Goal: Task Accomplishment & Management: Complete application form

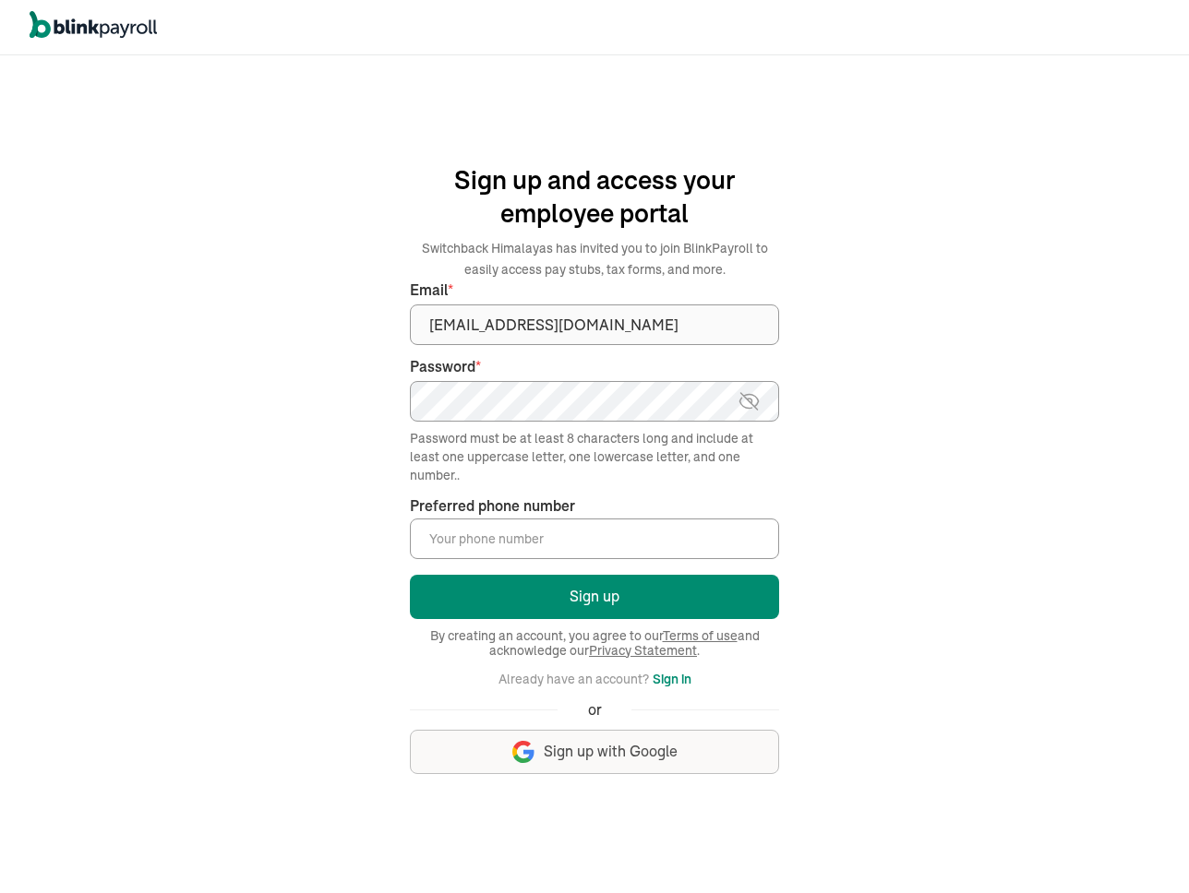
click at [755, 397] on img at bounding box center [748, 401] width 23 height 22
click at [938, 361] on div "We handle it all. Payroll and taxes, fully automated. Back Forgot your password…" at bounding box center [594, 474] width 1189 height 838
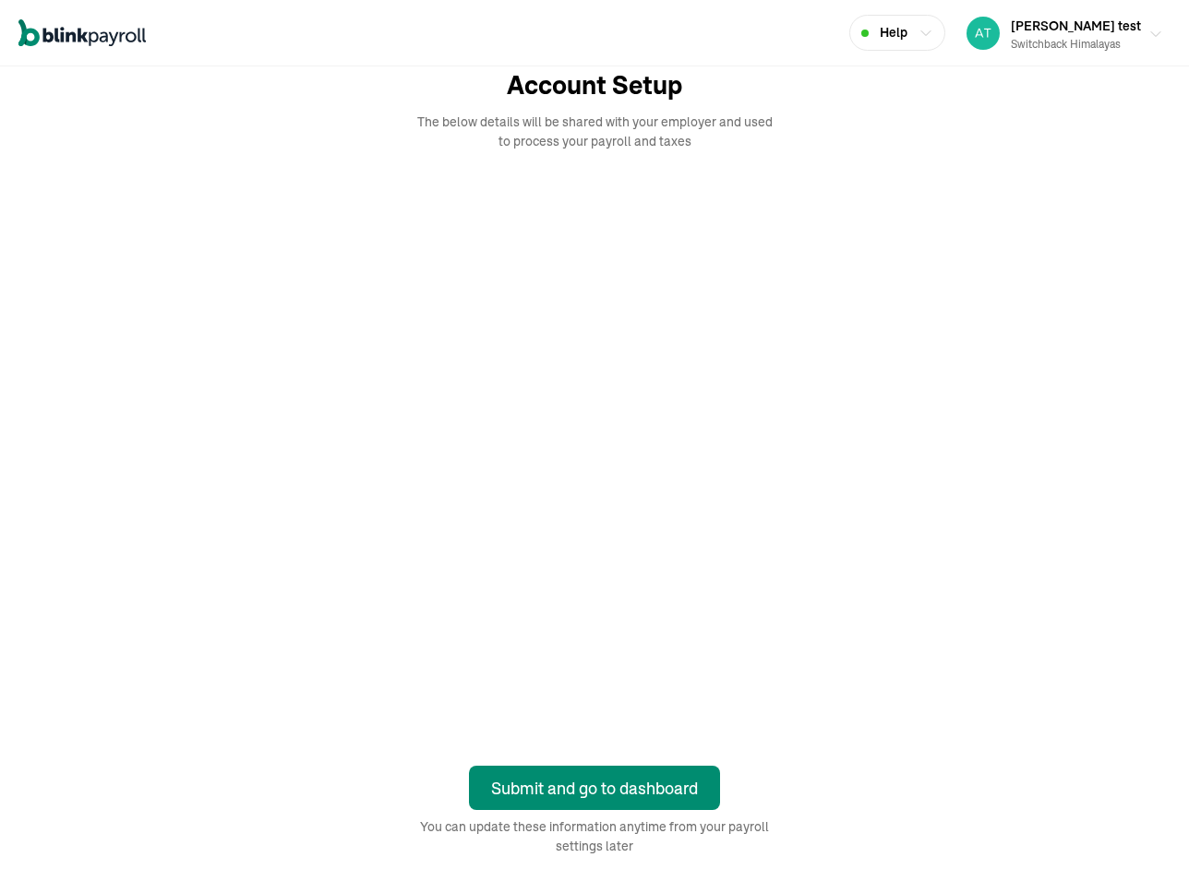
click at [1078, 36] on div "Switchback Himalayas" at bounding box center [1076, 44] width 130 height 17
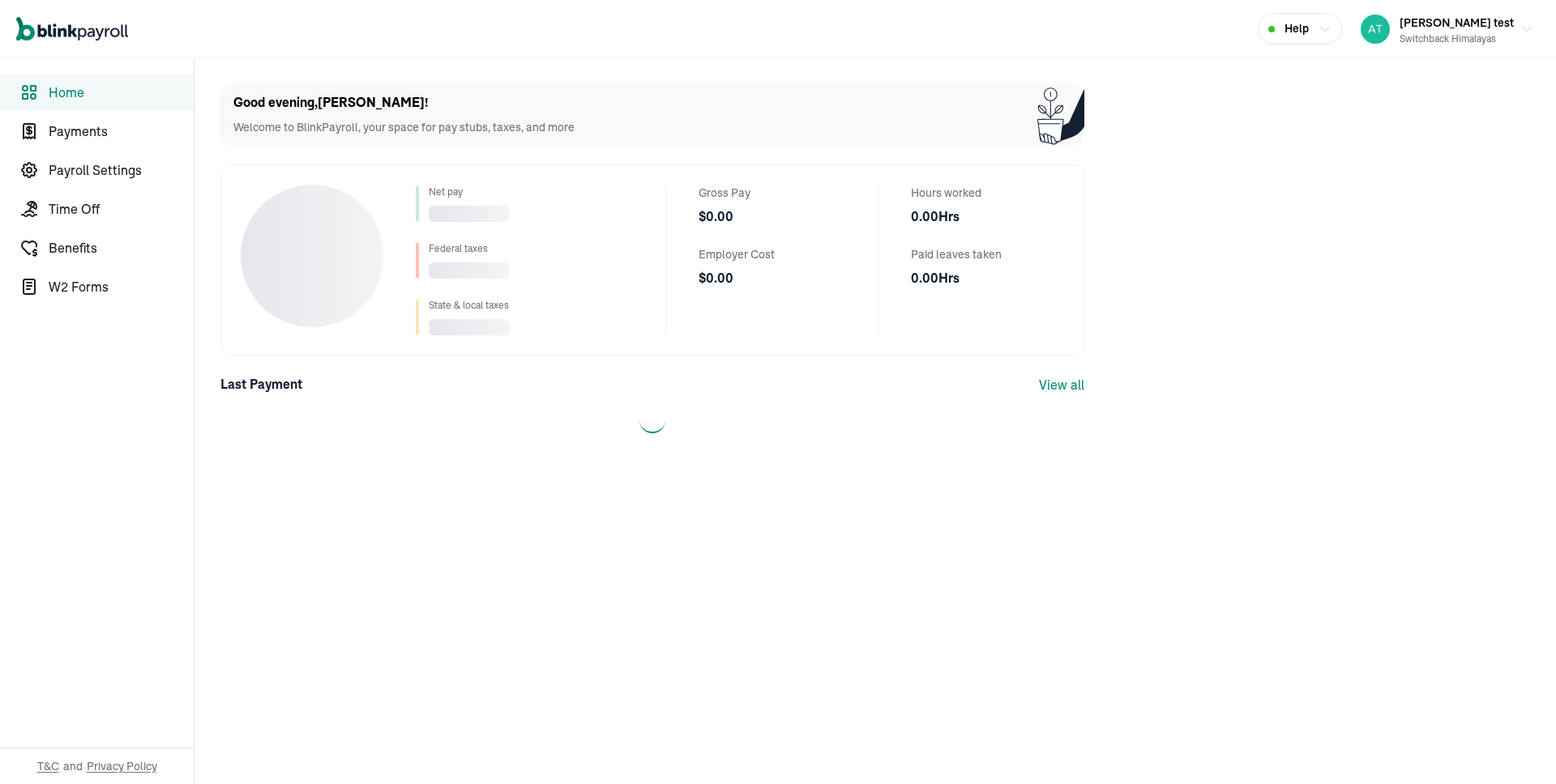
select select "2025"
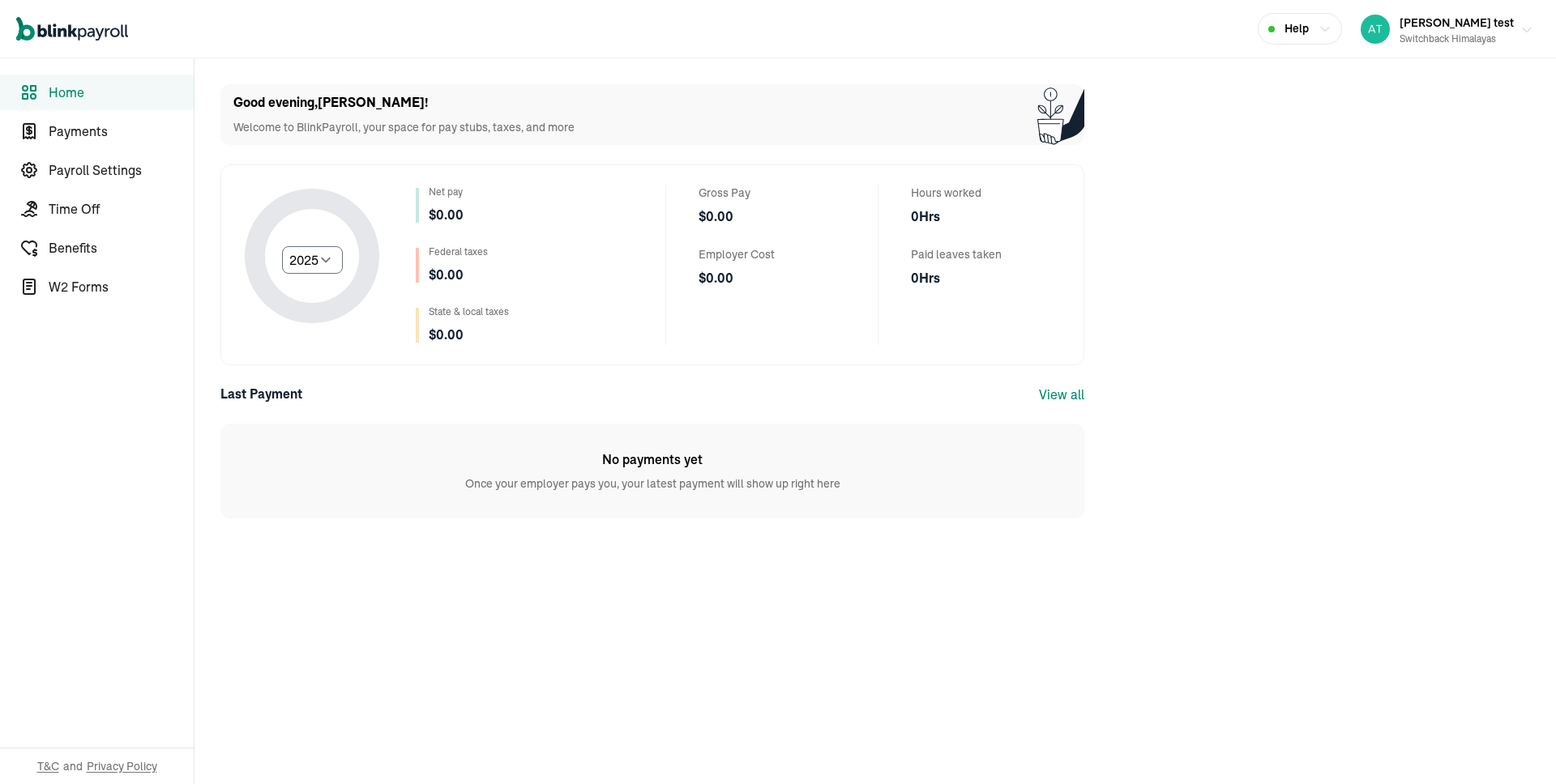
click at [1523, 37] on button "[PERSON_NAME] test Switchback Himalayas" at bounding box center [1446, 29] width 185 height 40
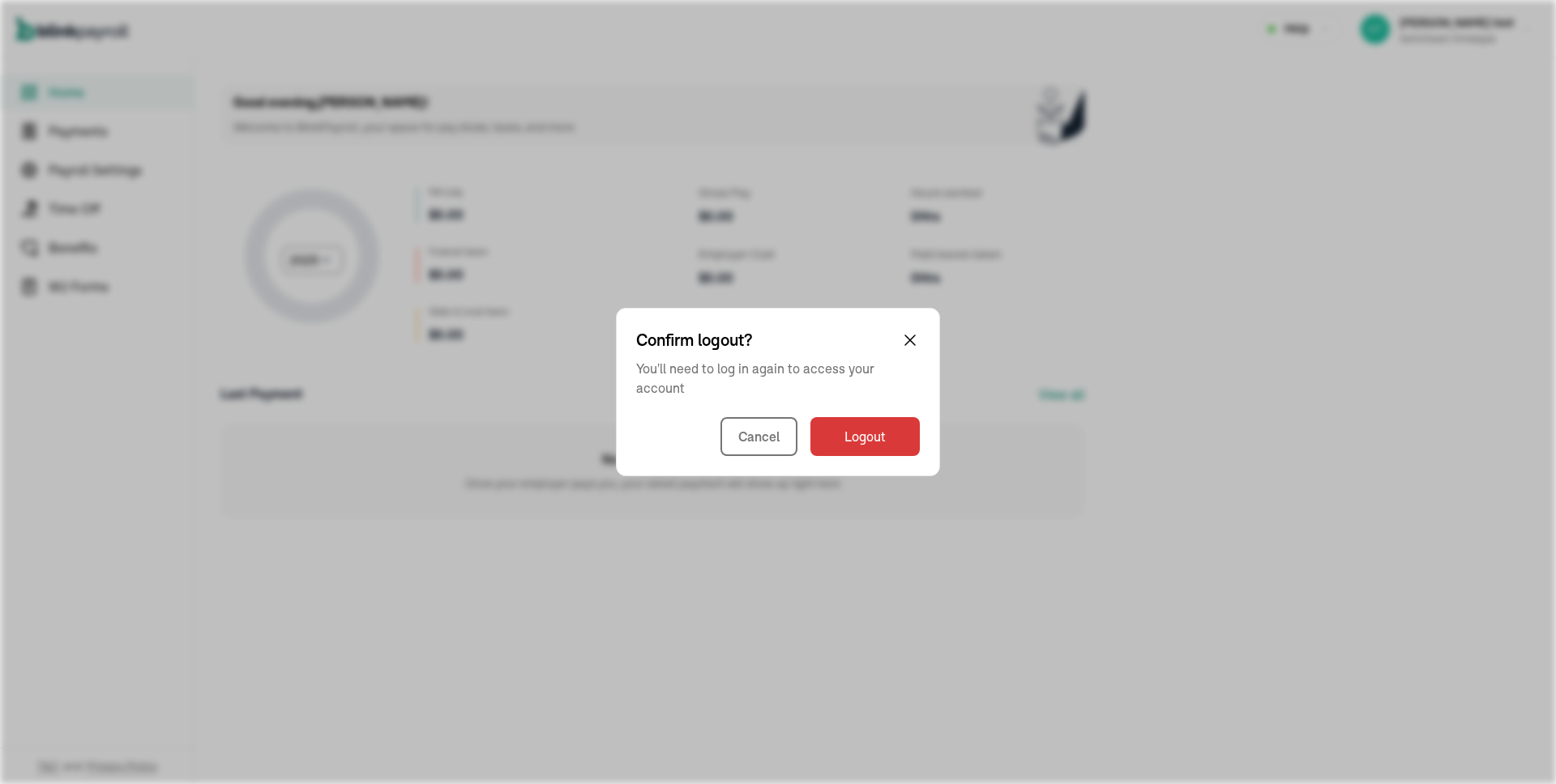
click at [862, 412] on div "Confirm logout? You'll need to log in again to access your account Cancel Logout" at bounding box center [777, 392] width 324 height 169
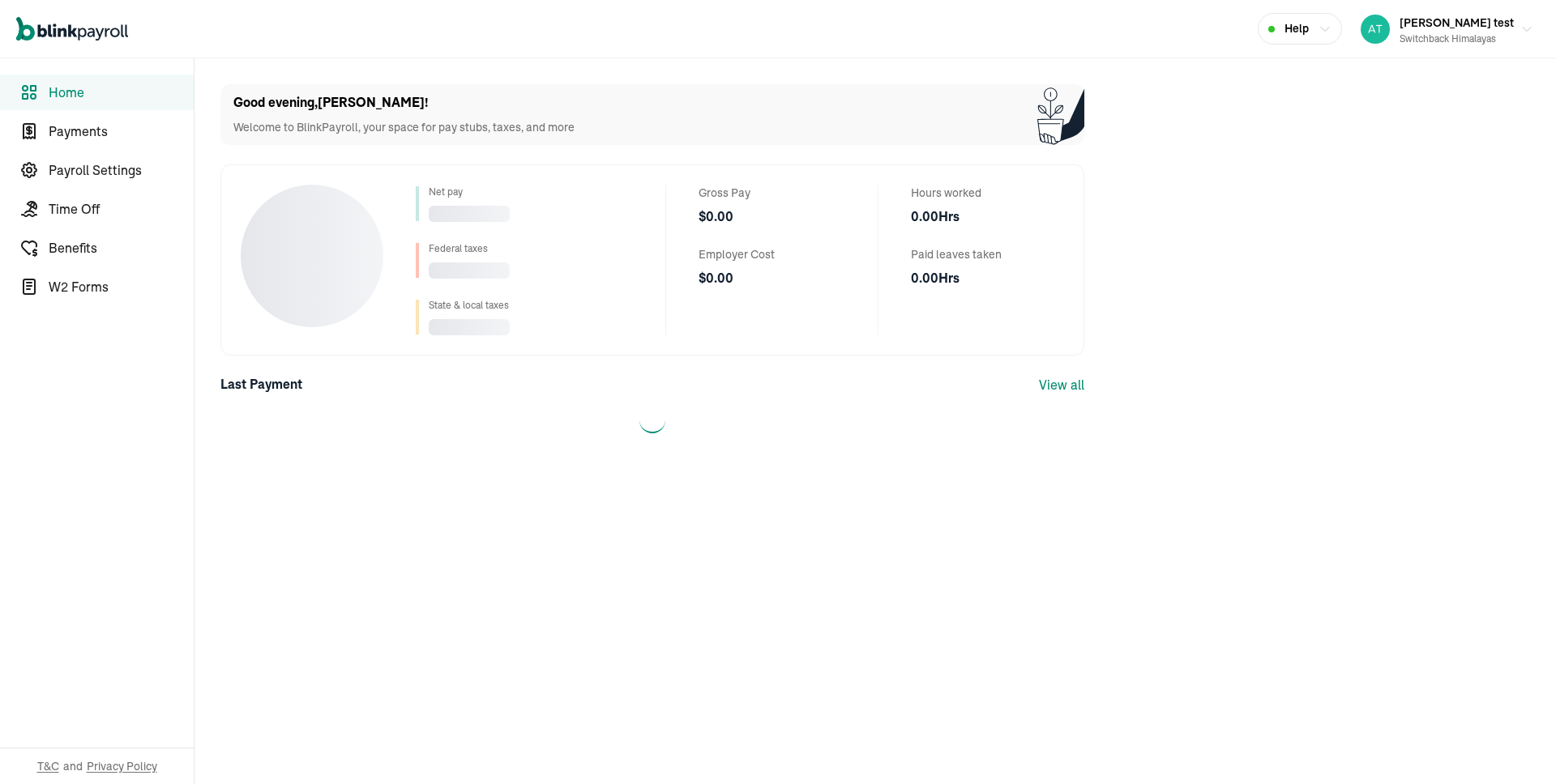
select select "2025"
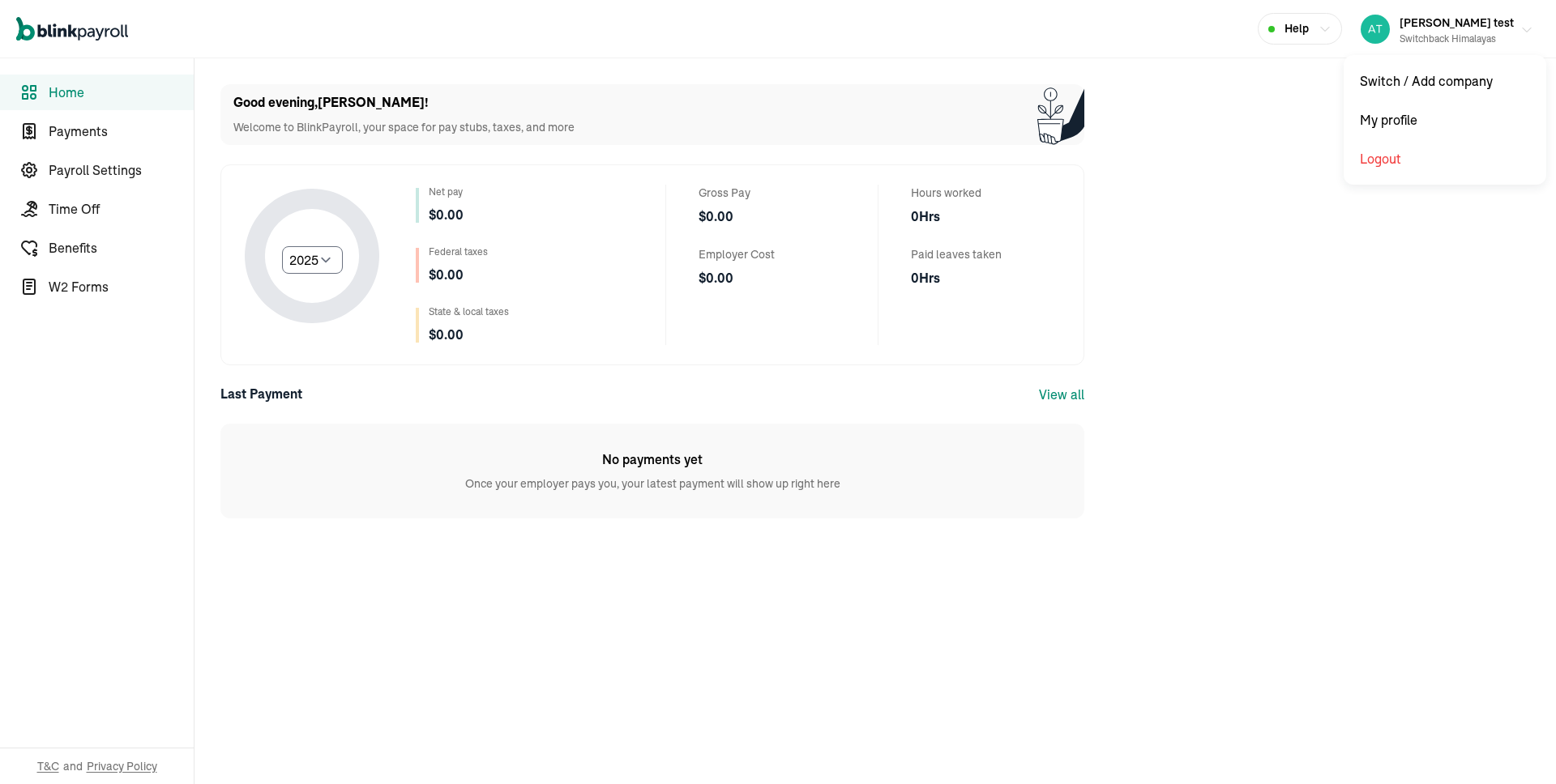
click at [1523, 37] on button "Rodric test Switchback Himalayas" at bounding box center [1446, 29] width 185 height 40
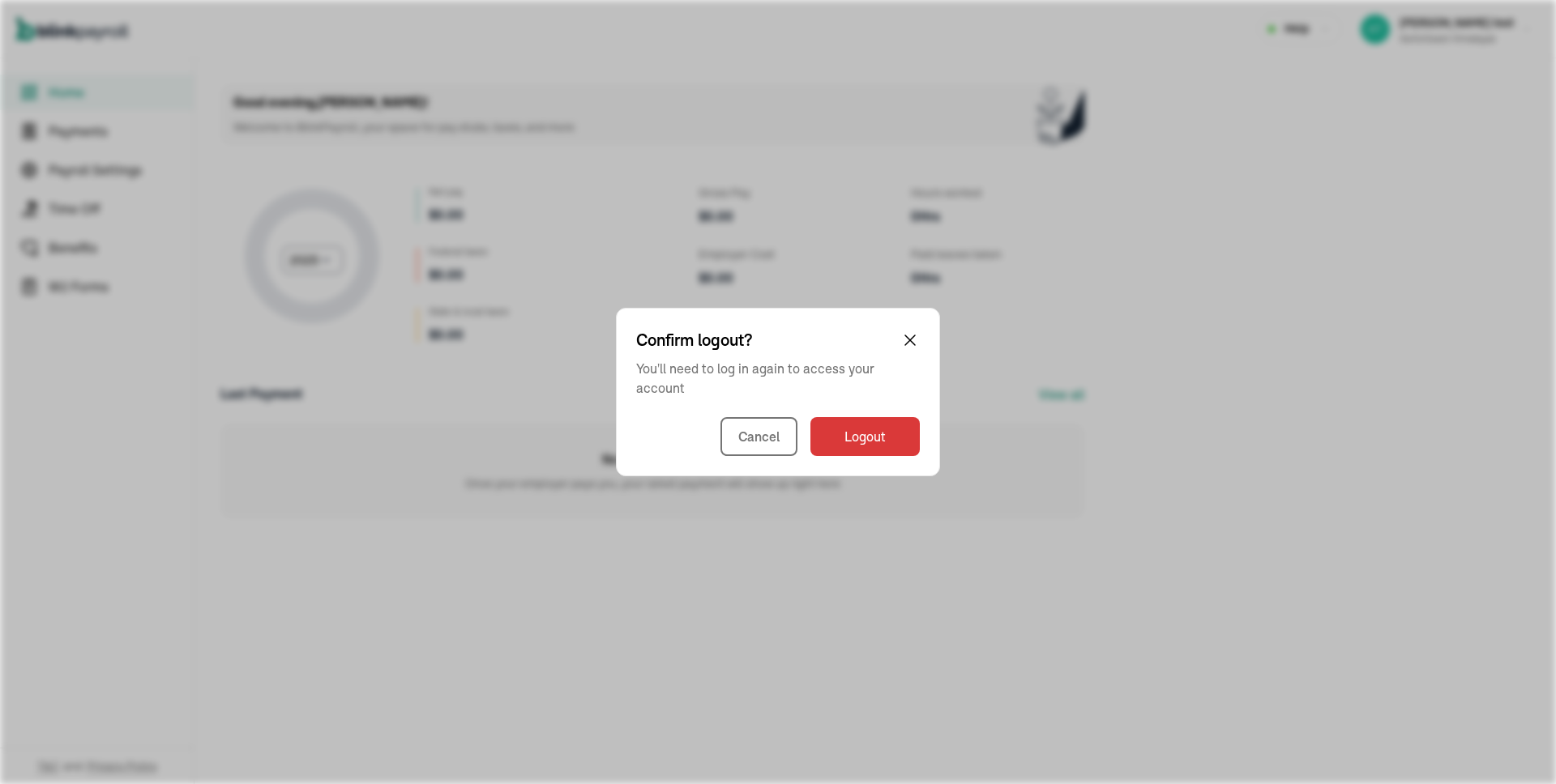
click at [862, 412] on div "Confirm logout? You'll need to log in again to access your account Cancel Logout" at bounding box center [777, 392] width 324 height 169
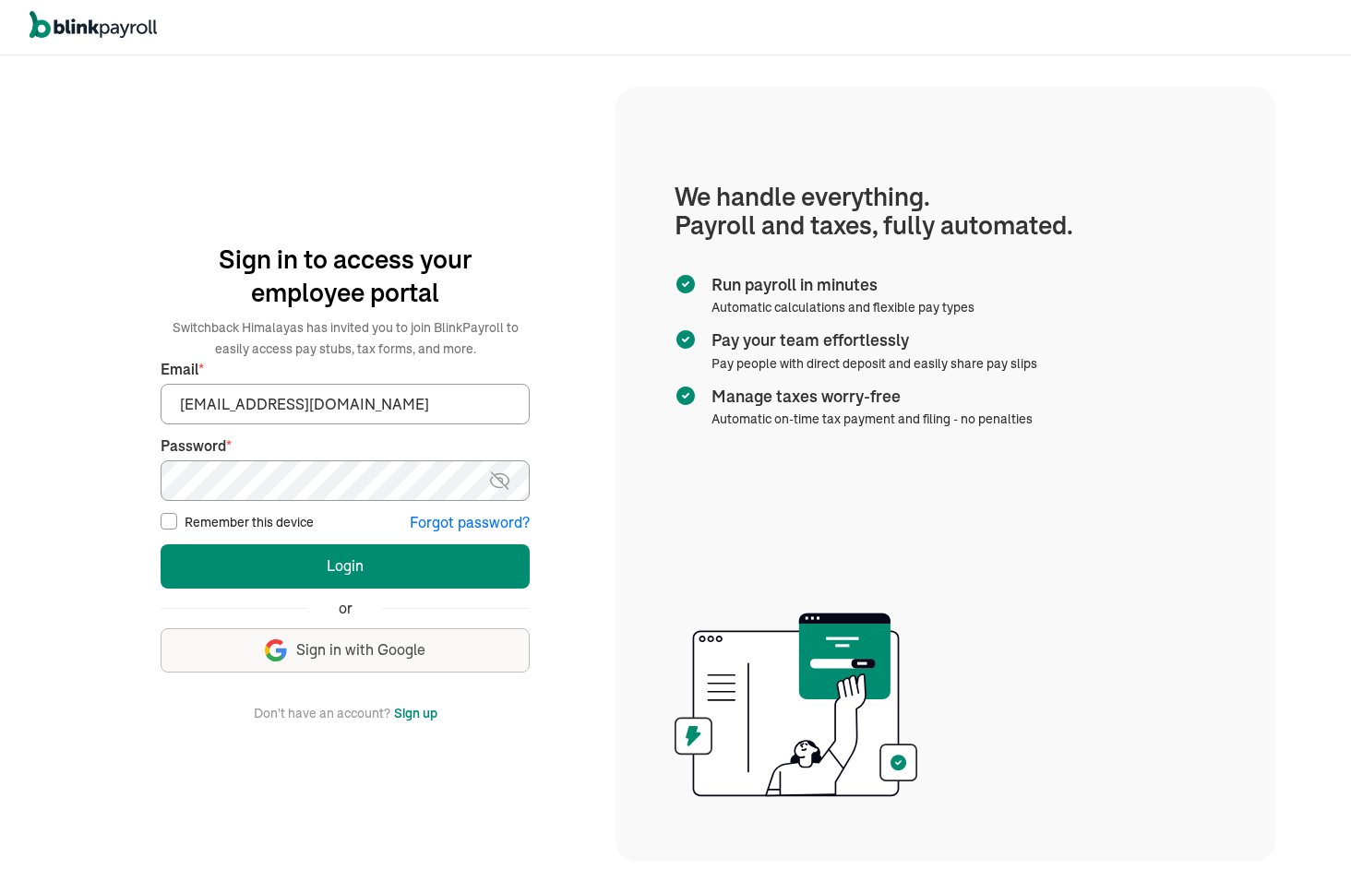
click at [161, 545] on button "Login" at bounding box center [345, 567] width 369 height 44
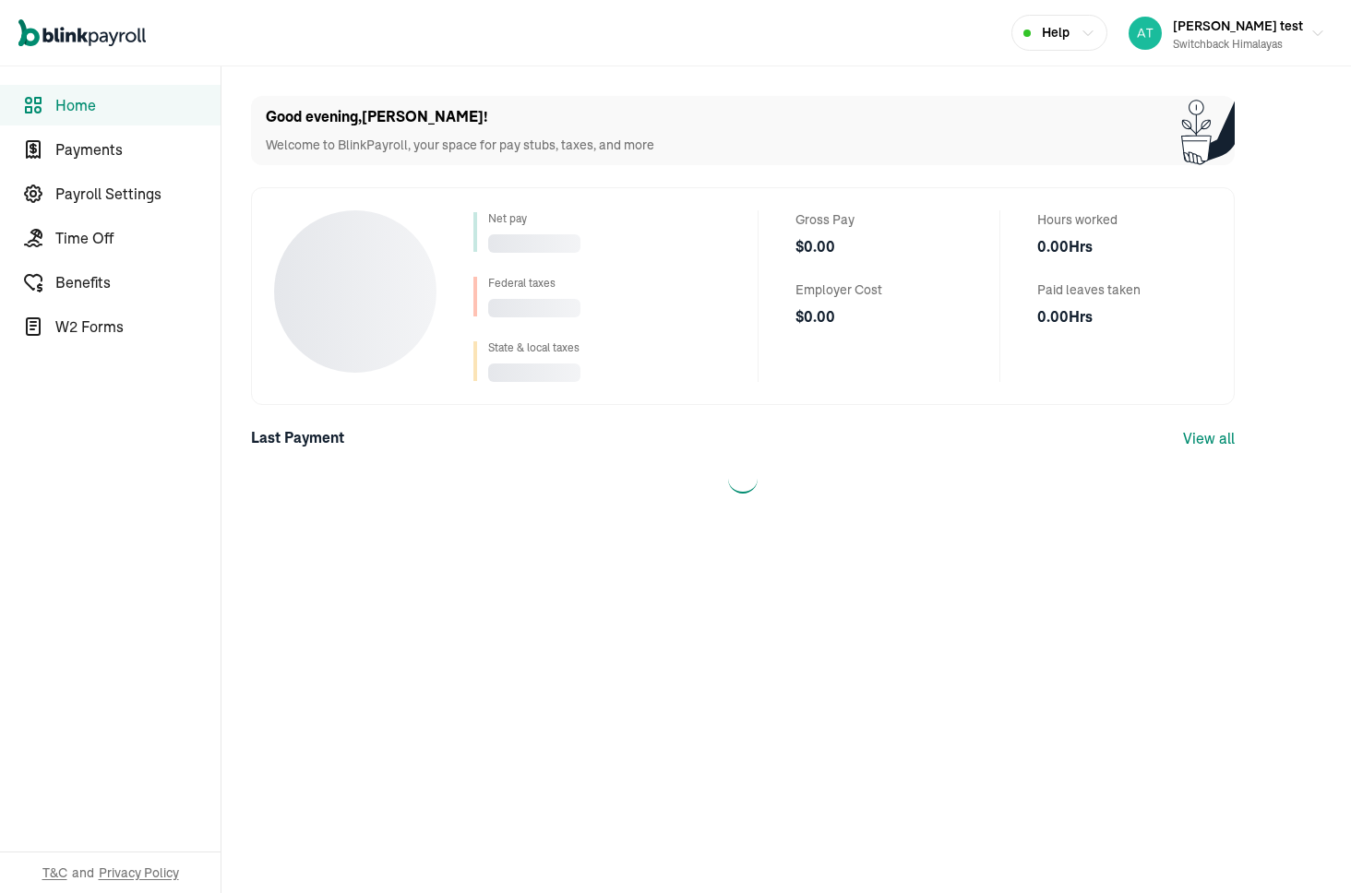
select select "2025"
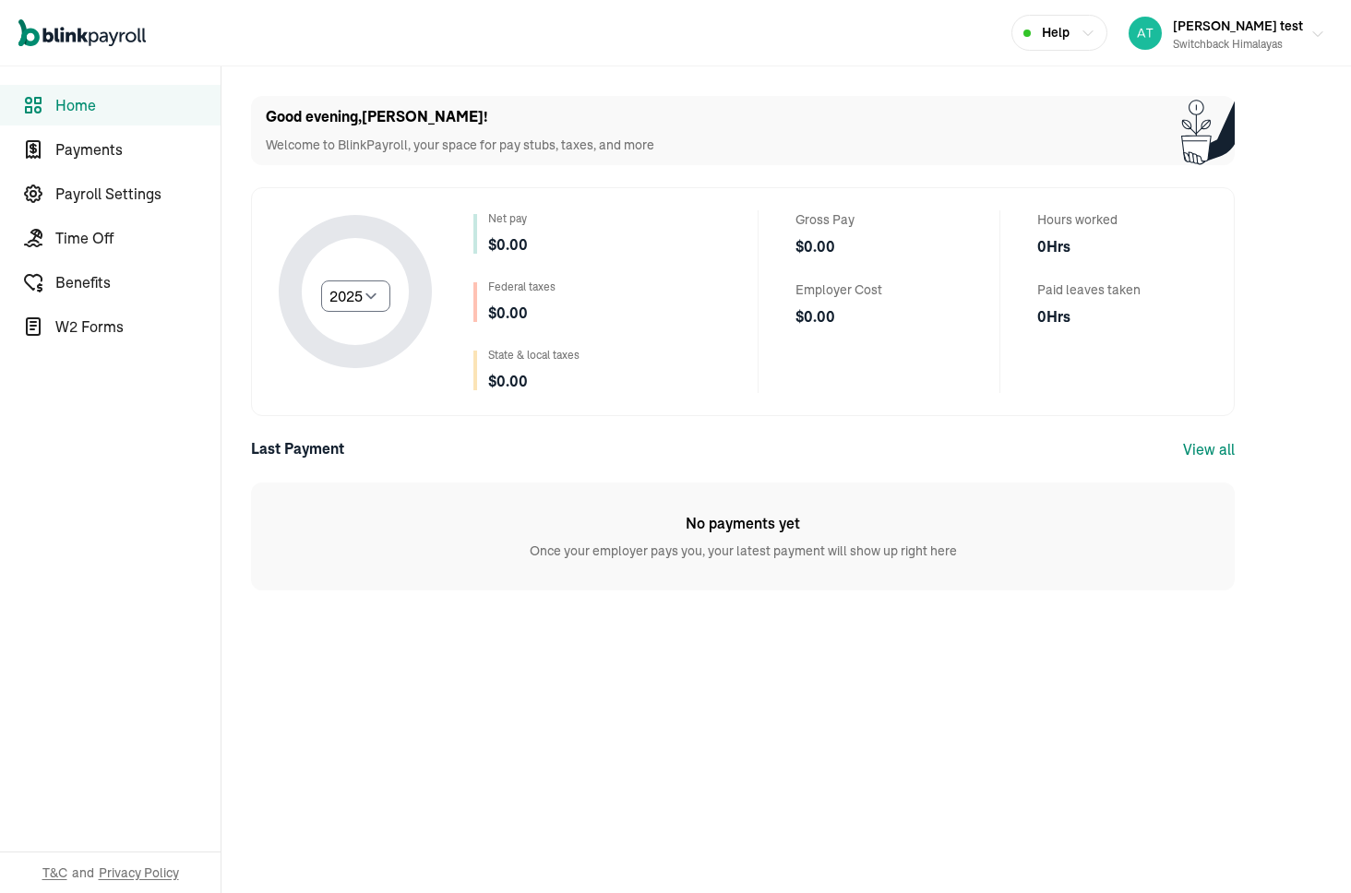
click at [1293, 32] on div "[PERSON_NAME] test Switchback Himalayas" at bounding box center [1238, 33] width 130 height 39
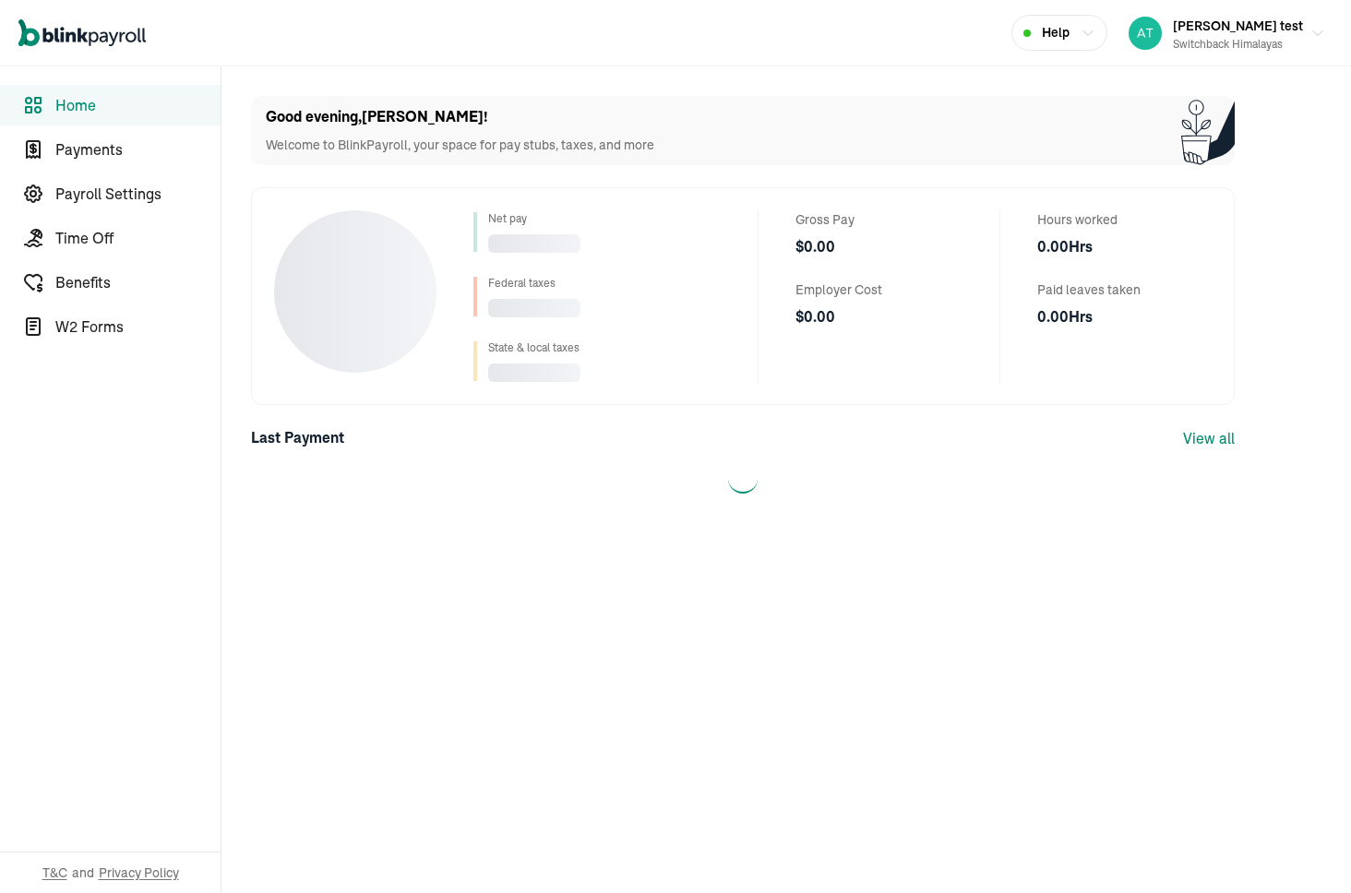
select select "2025"
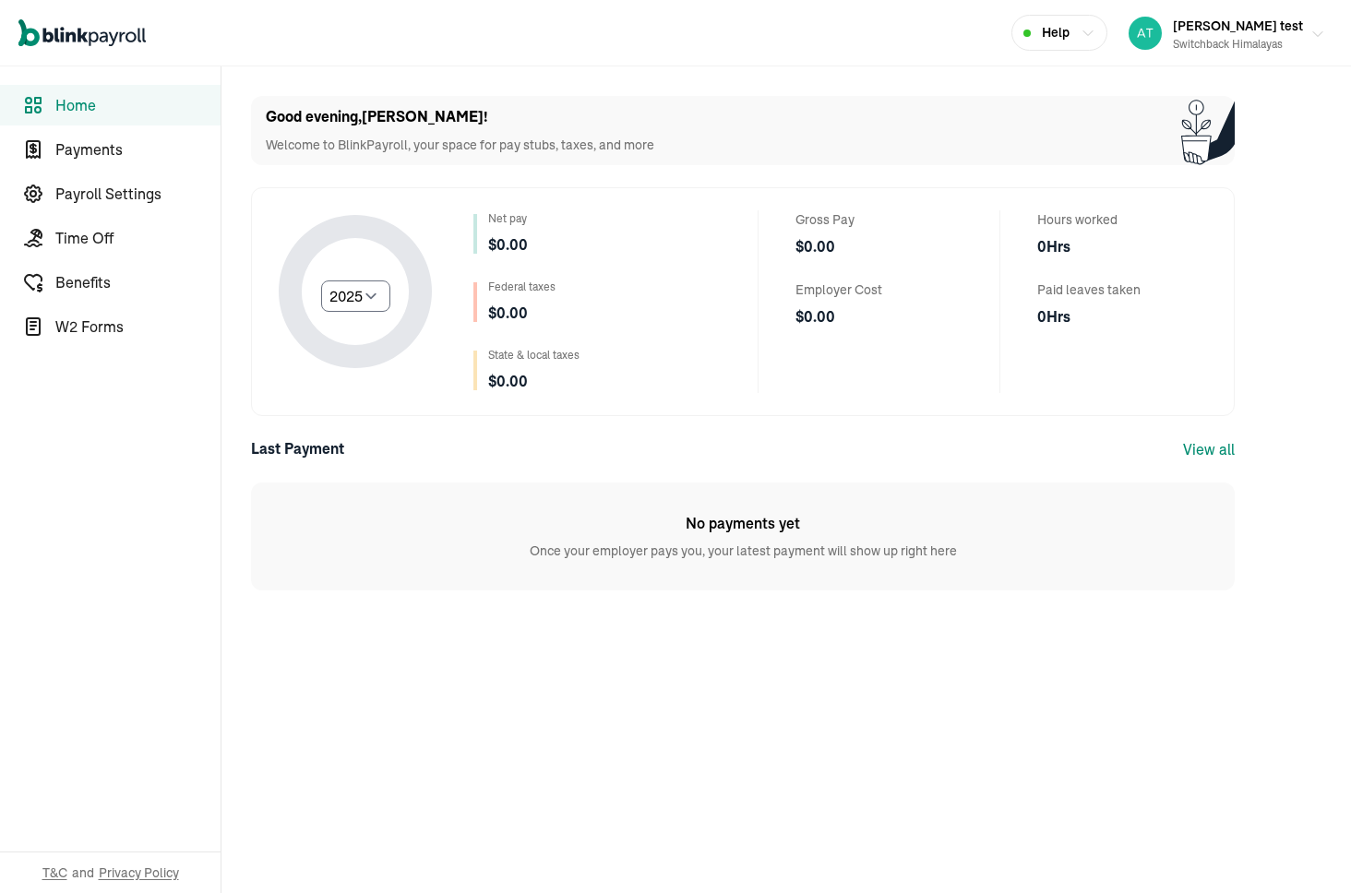
click at [1293, 32] on div "[PERSON_NAME] test Switchback Himalayas" at bounding box center [1238, 33] width 130 height 39
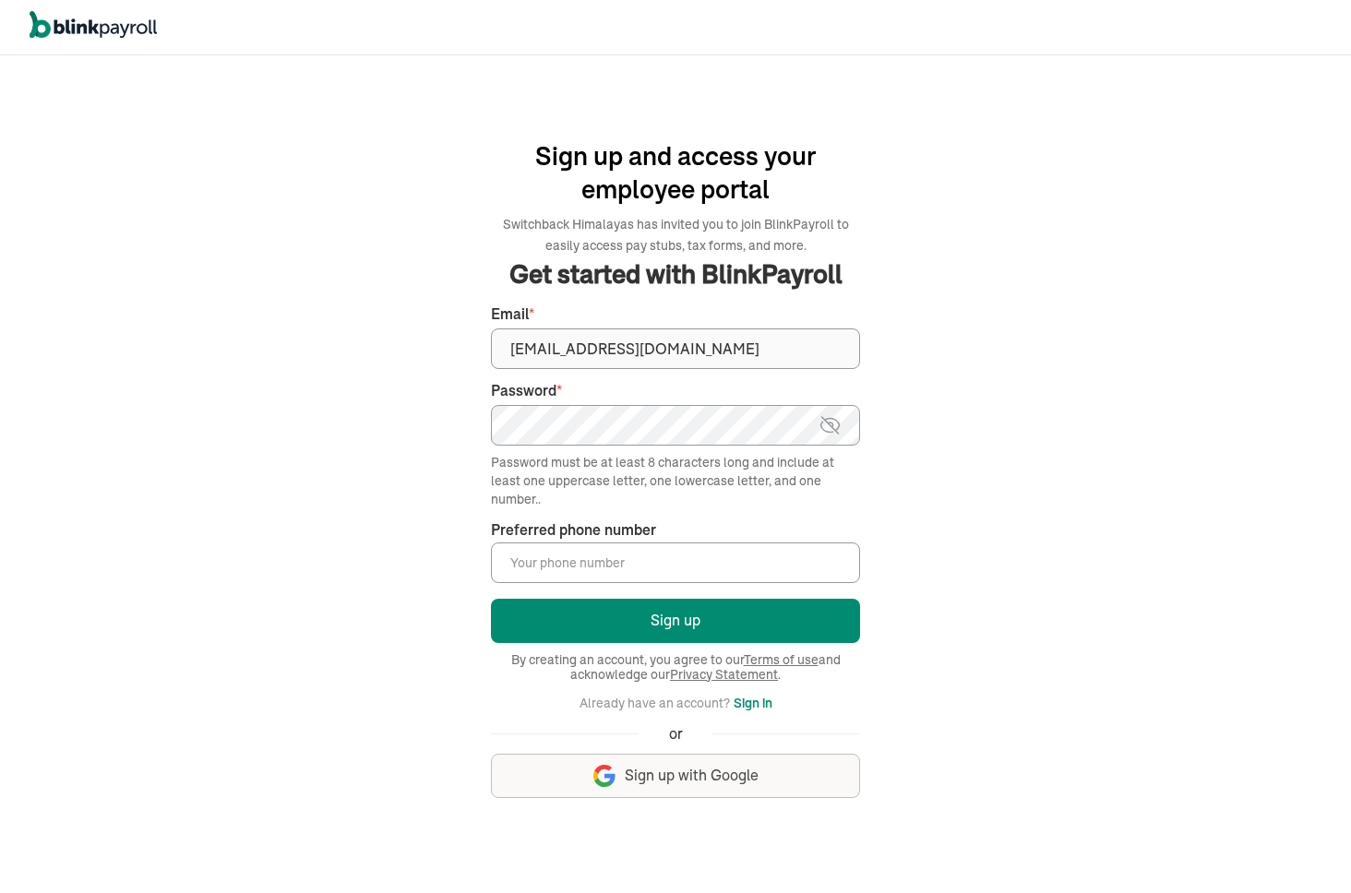
click at [825, 426] on img at bounding box center [830, 425] width 23 height 22
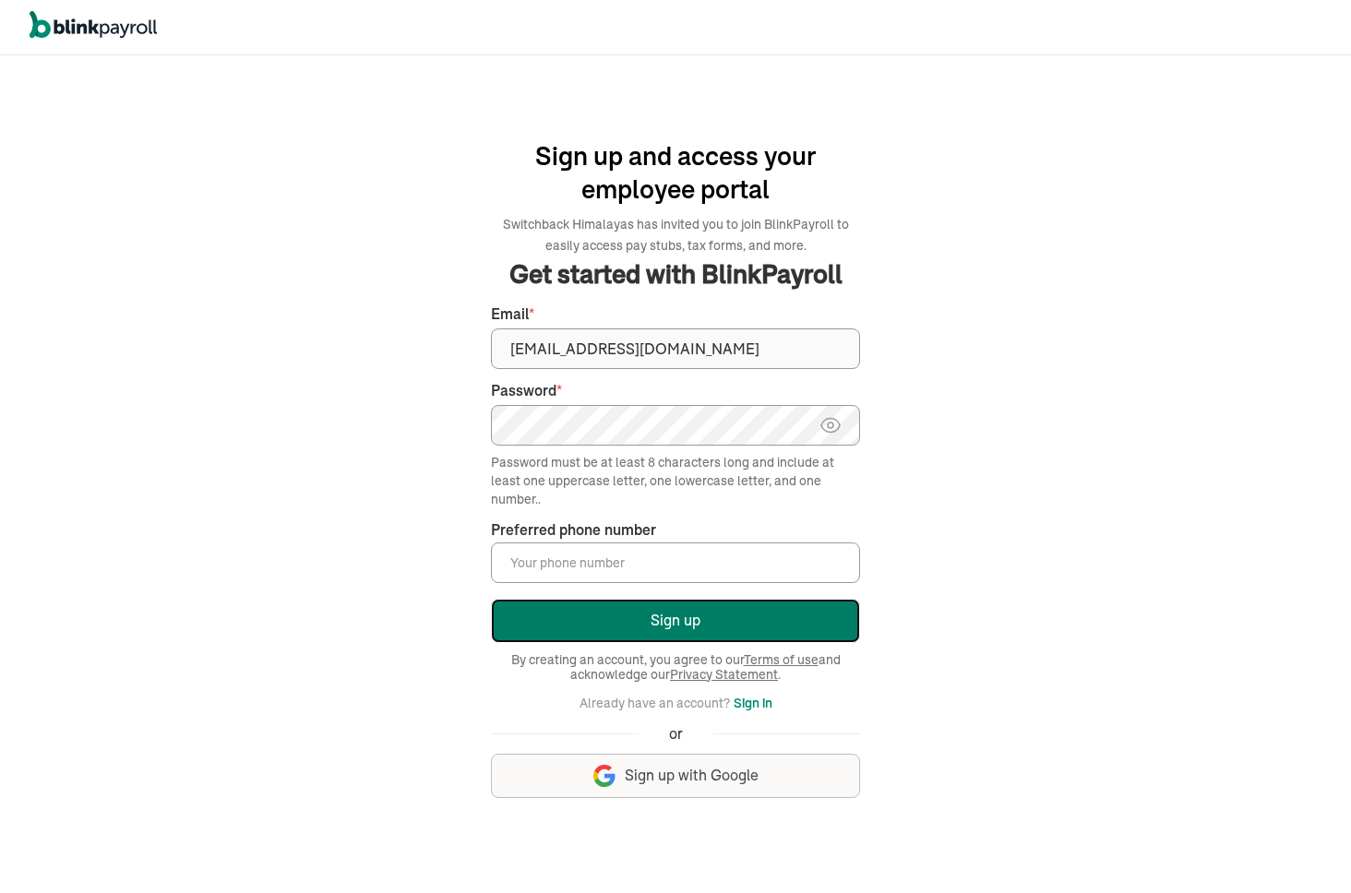
drag, startPoint x: 714, startPoint y: 616, endPoint x: 772, endPoint y: 599, distance: 59.6
click at [715, 616] on button "Sign up" at bounding box center [675, 621] width 369 height 44
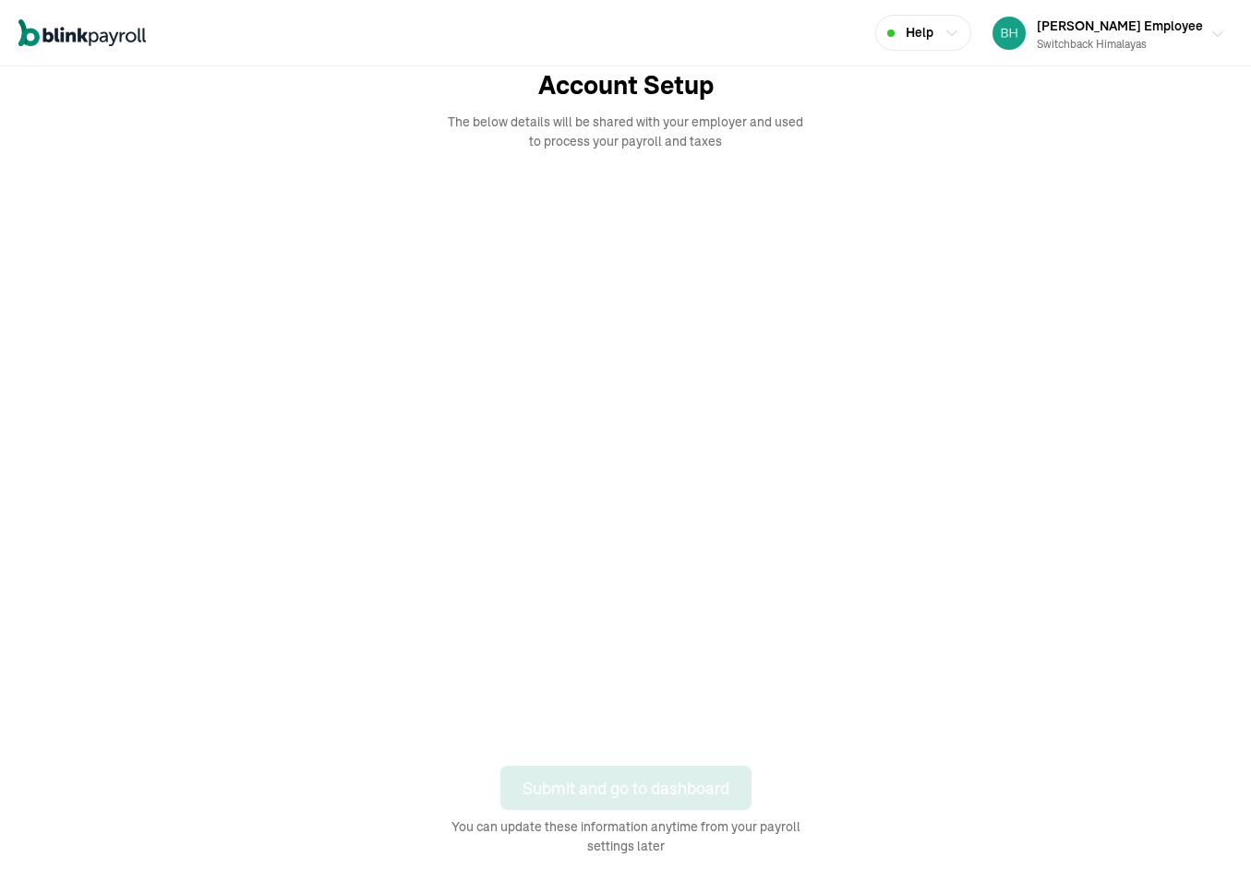
click at [1170, 54] on button "[PERSON_NAME] Employee Switchback Himalayas" at bounding box center [1108, 33] width 247 height 46
click at [1170, 54] on button "Bhautik Employee Switchback Himalayas" at bounding box center [1108, 33] width 247 height 46
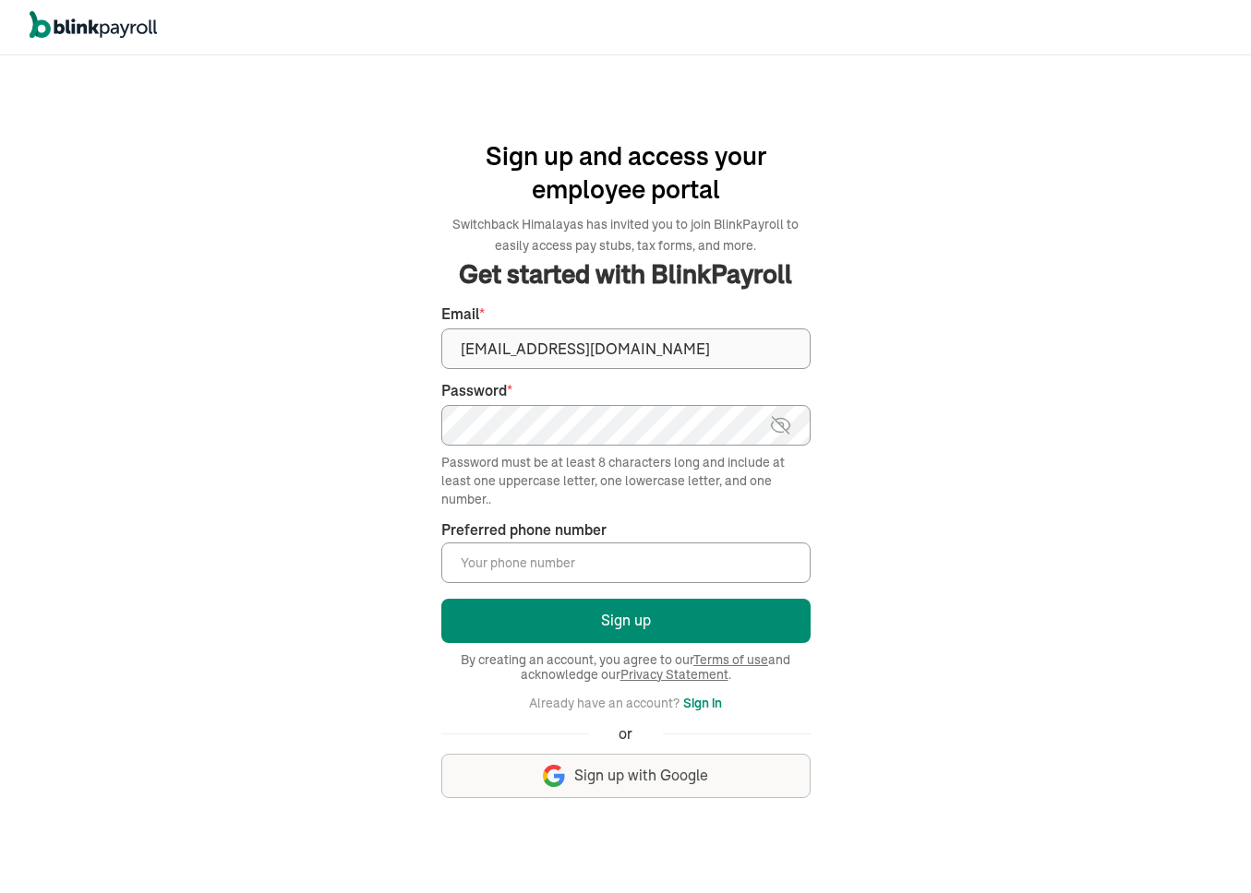
click at [782, 429] on img at bounding box center [780, 425] width 23 height 22
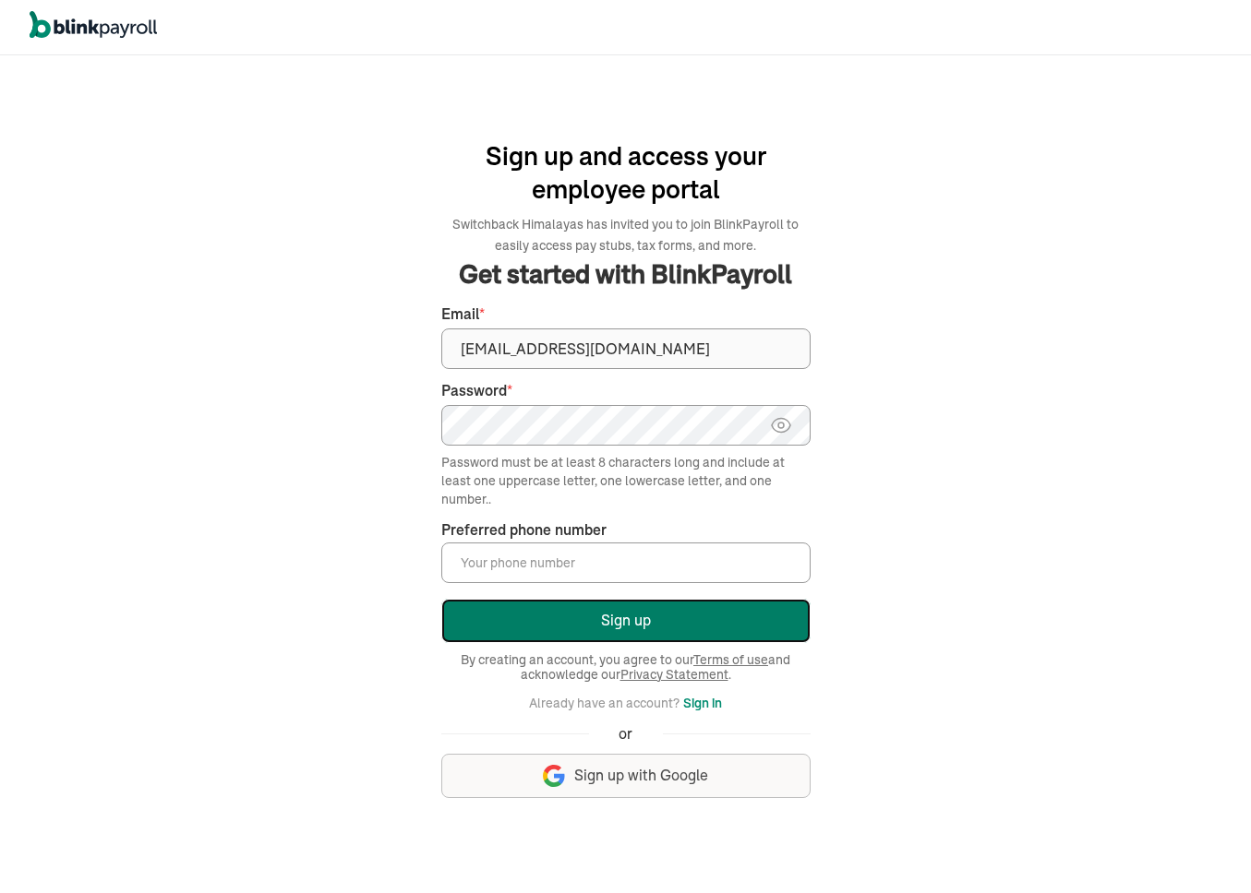
click at [782, 613] on button "Sign up" at bounding box center [625, 621] width 369 height 44
